Goal: Task Accomplishment & Management: Manage account settings

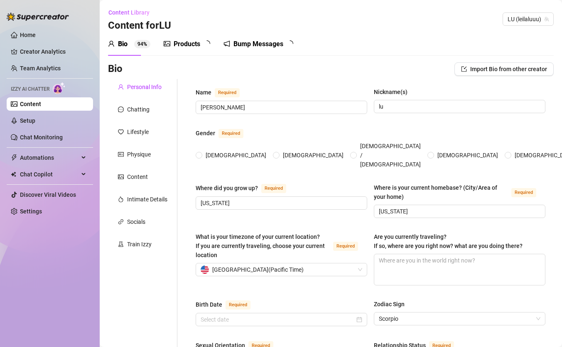
radio input "true"
type input "[DATE]"
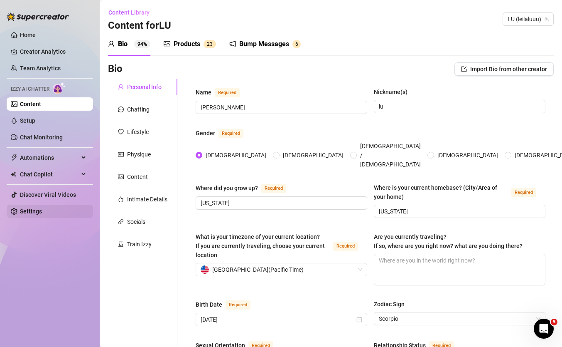
click at [32, 214] on link "Settings" at bounding box center [31, 211] width 22 height 7
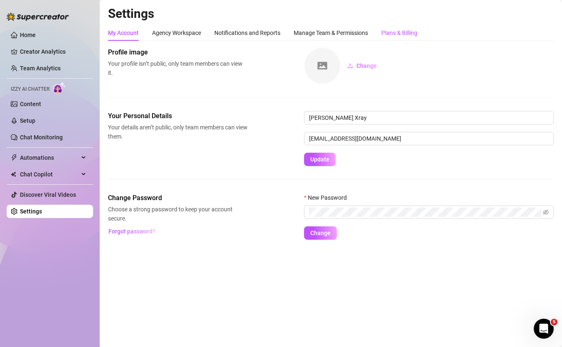
click at [394, 34] on div "Plans & Billing" at bounding box center [399, 32] width 36 height 9
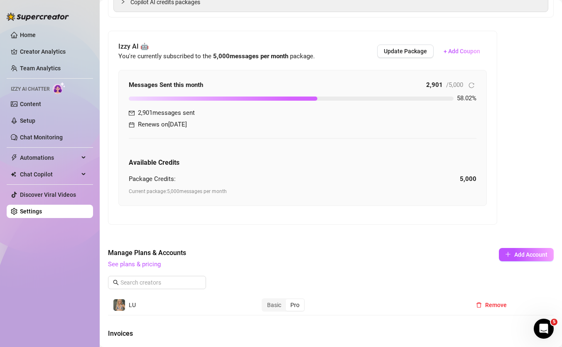
scroll to position [215, 0]
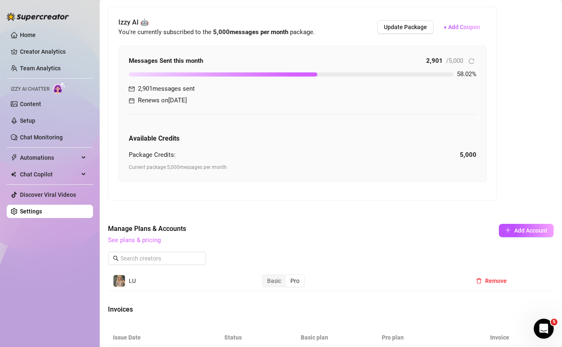
click at [138, 241] on link "See plans & pricing" at bounding box center [134, 239] width 53 height 7
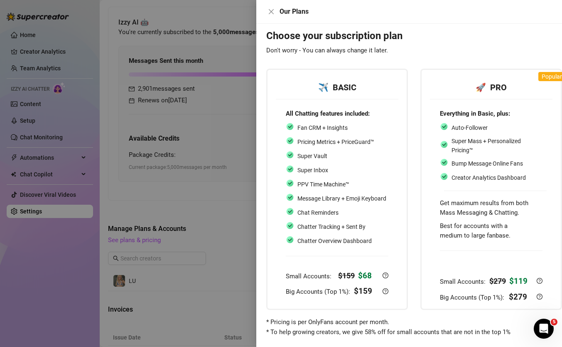
scroll to position [14, 10]
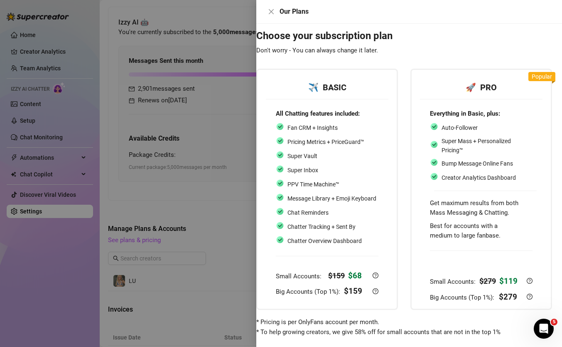
click at [187, 187] on div at bounding box center [281, 173] width 562 height 347
